Goal: Find specific page/section: Find specific page/section

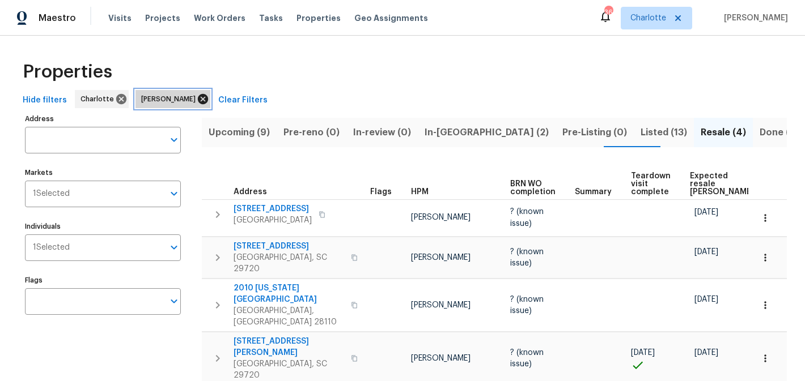
click at [201, 99] on icon at bounding box center [203, 99] width 12 height 12
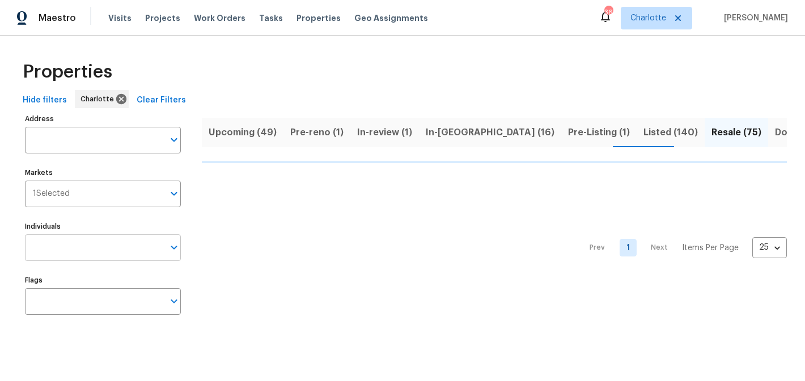
click at [56, 245] on input "Individuals" at bounding box center [94, 248] width 139 height 27
type input "ry"
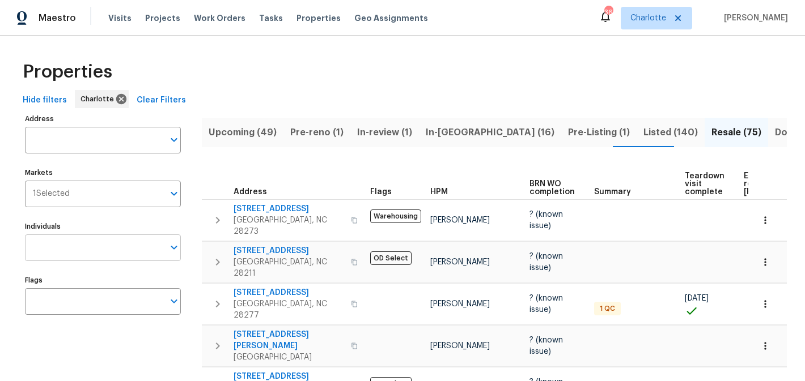
click at [44, 246] on input "Individuals" at bounding box center [94, 248] width 139 height 27
type input "[PERSON_NAME]"
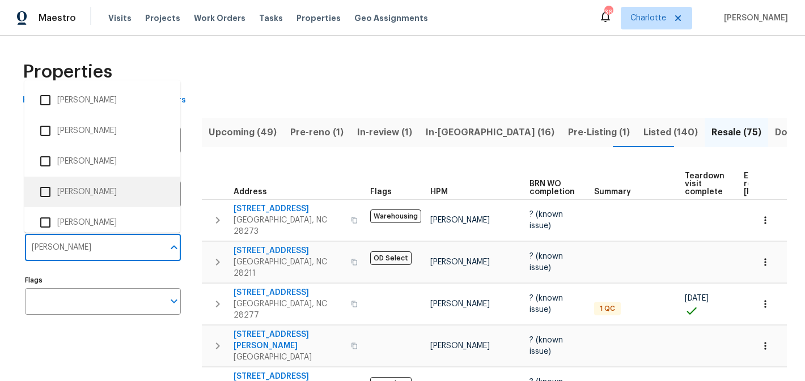
click at [78, 185] on li "[PERSON_NAME]" at bounding box center [102, 192] width 138 height 24
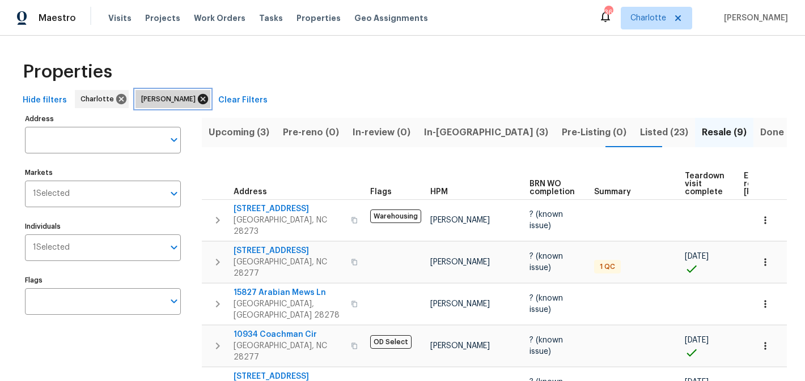
click at [197, 98] on icon at bounding box center [203, 99] width 12 height 12
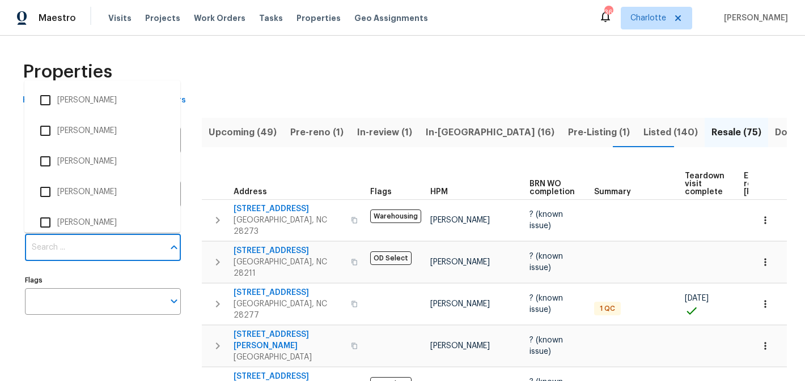
click at [72, 244] on input "Individuals" at bounding box center [94, 248] width 139 height 27
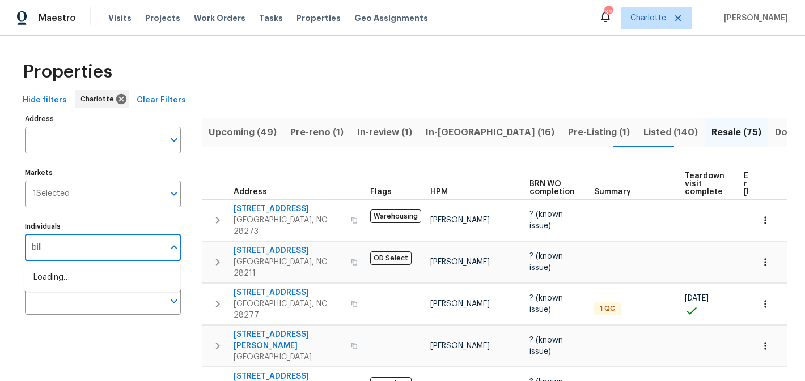
type input "billy"
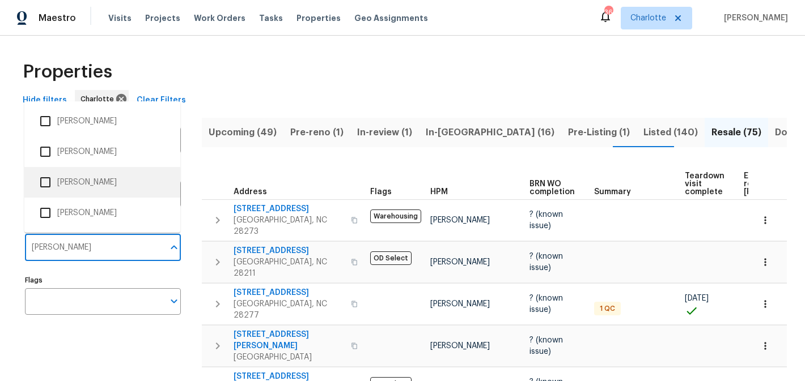
click at [89, 171] on li "Billy Towle" at bounding box center [102, 183] width 138 height 24
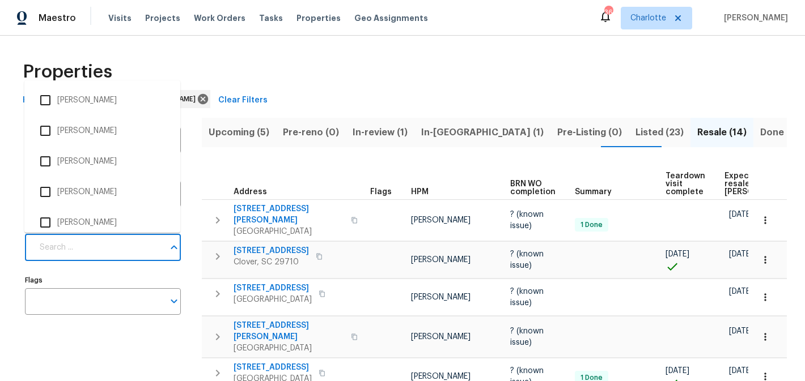
click at [116, 250] on input "Individuals" at bounding box center [98, 248] width 131 height 27
click at [283, 68] on div "Properties" at bounding box center [402, 72] width 768 height 36
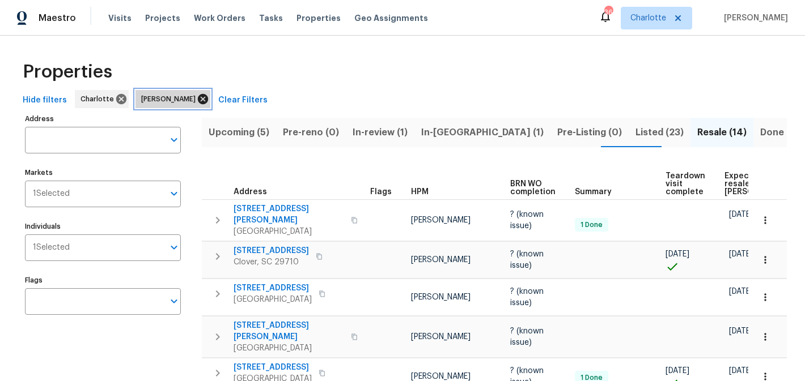
click at [198, 100] on icon at bounding box center [203, 99] width 10 height 10
